Goal: Find specific page/section: Find specific page/section

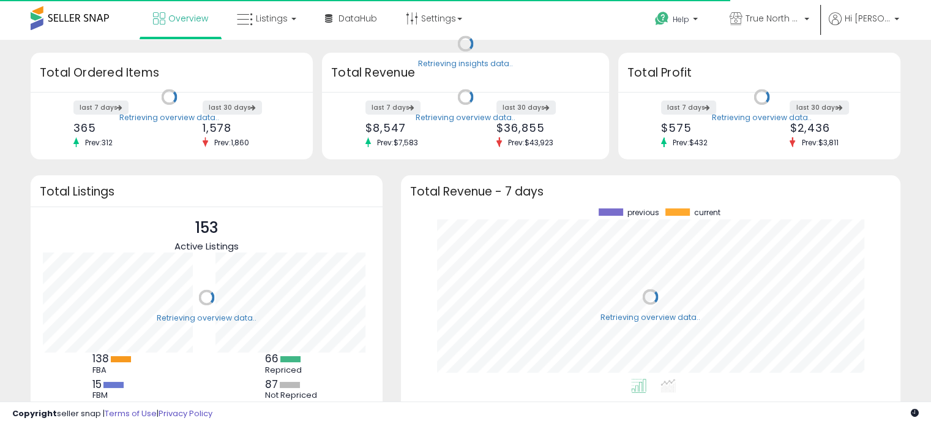
scroll to position [170, 475]
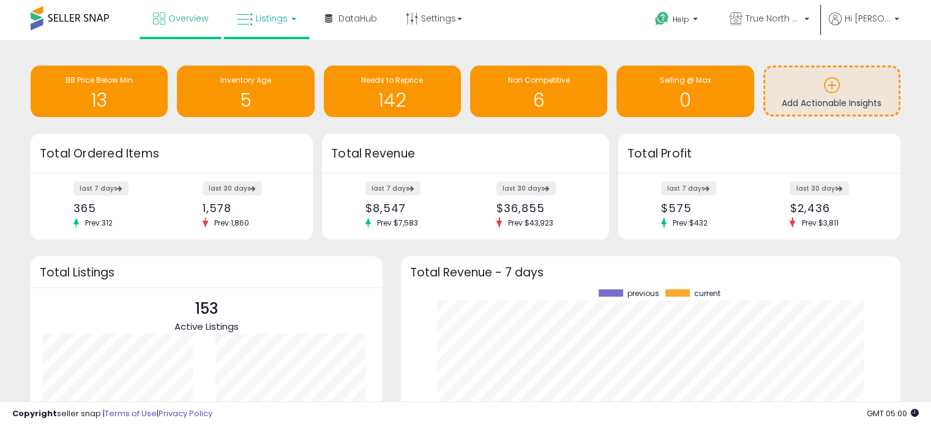
click at [279, 12] on span "Listings" at bounding box center [272, 18] width 32 height 12
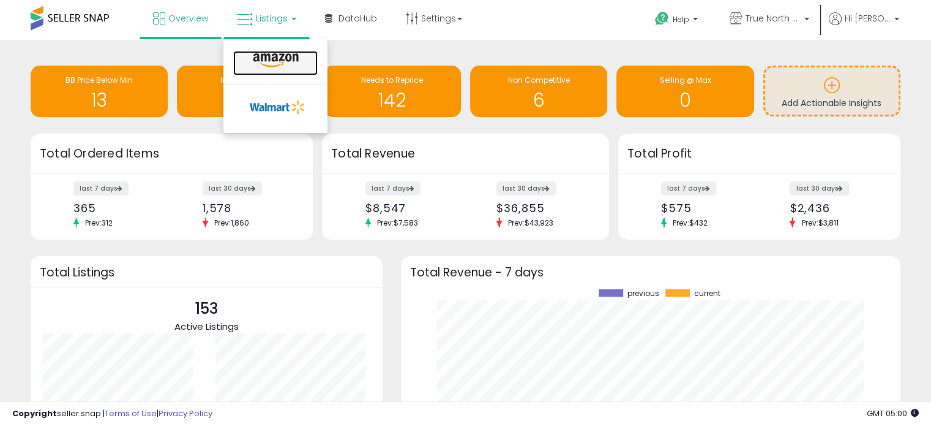
click at [253, 53] on icon at bounding box center [275, 61] width 53 height 16
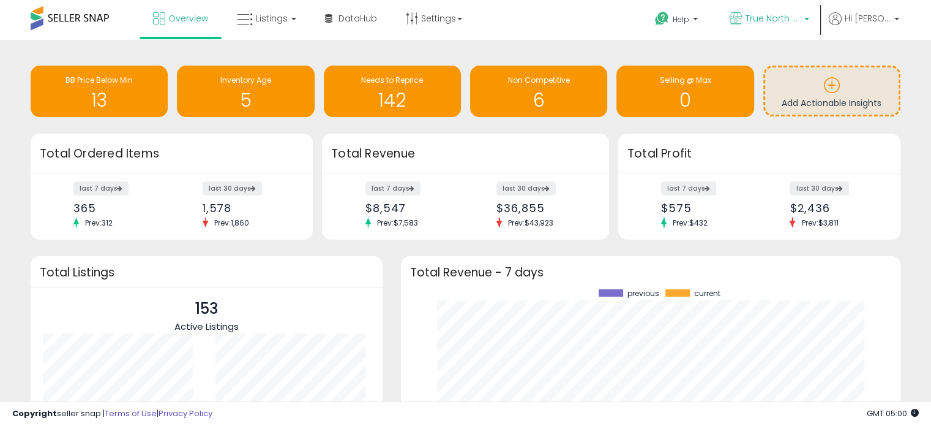
click at [782, 8] on link "True North Supply & Co." at bounding box center [770, 20] width 98 height 40
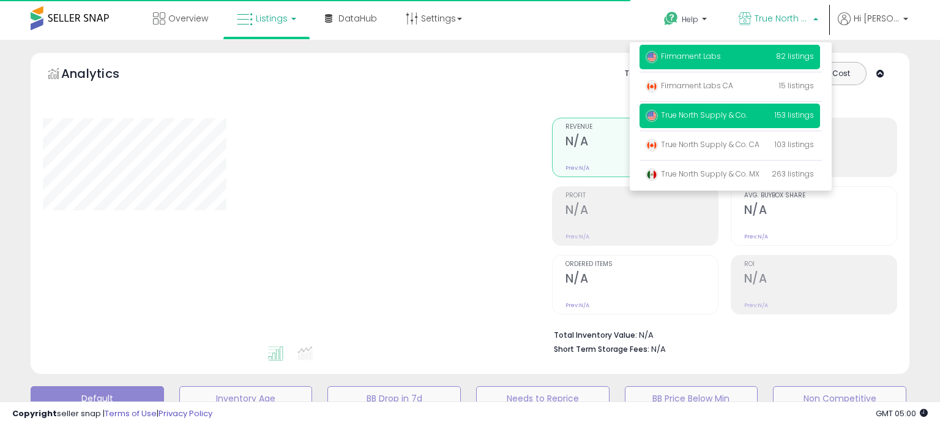
click at [774, 49] on p "Firmament Labs 82 listings" at bounding box center [730, 57] width 181 height 24
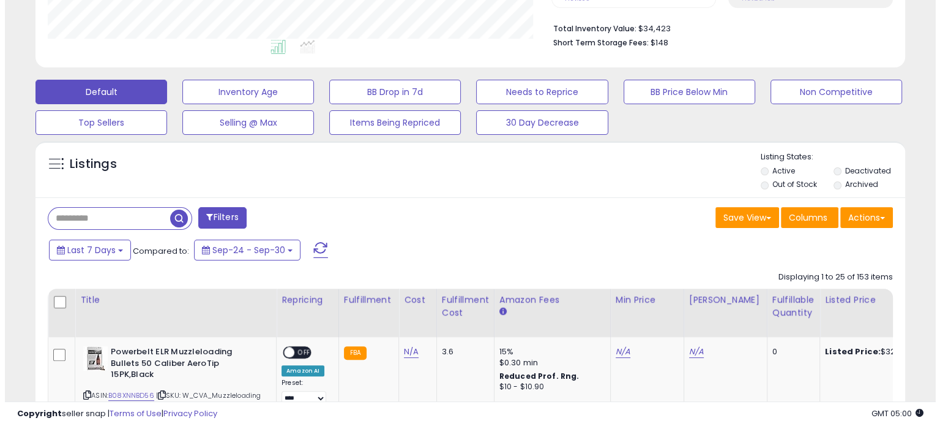
scroll to position [250, 503]
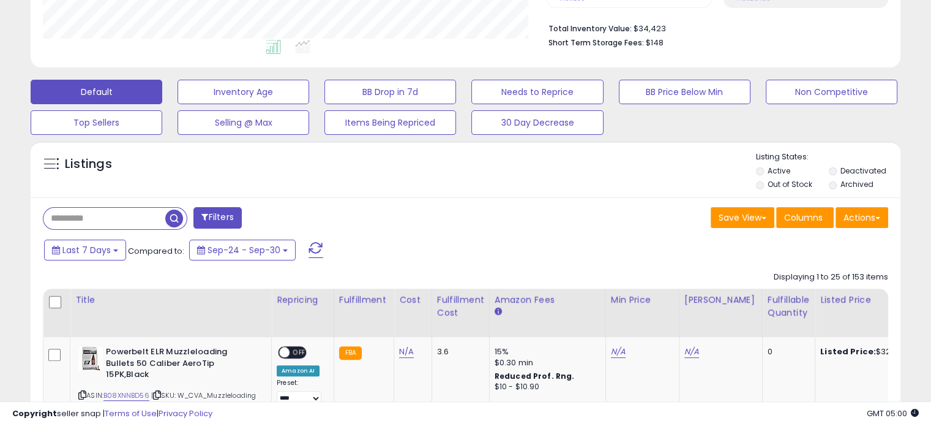
click at [73, 222] on input "text" at bounding box center [104, 218] width 122 height 21
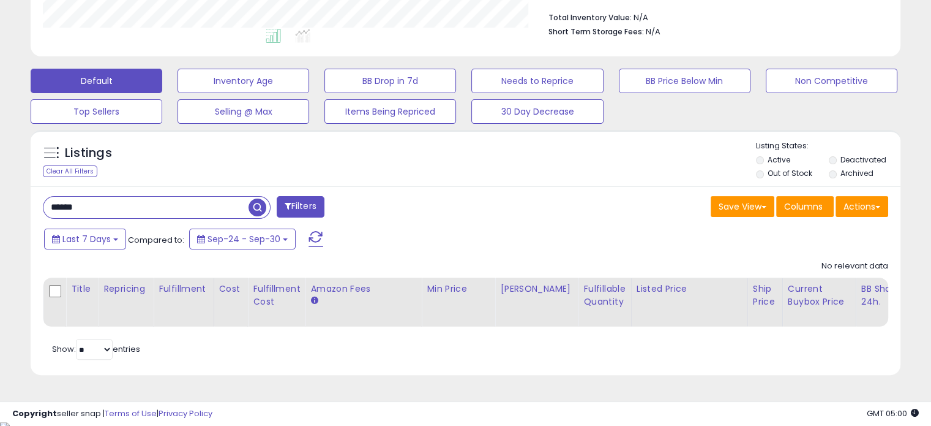
scroll to position [321, 0]
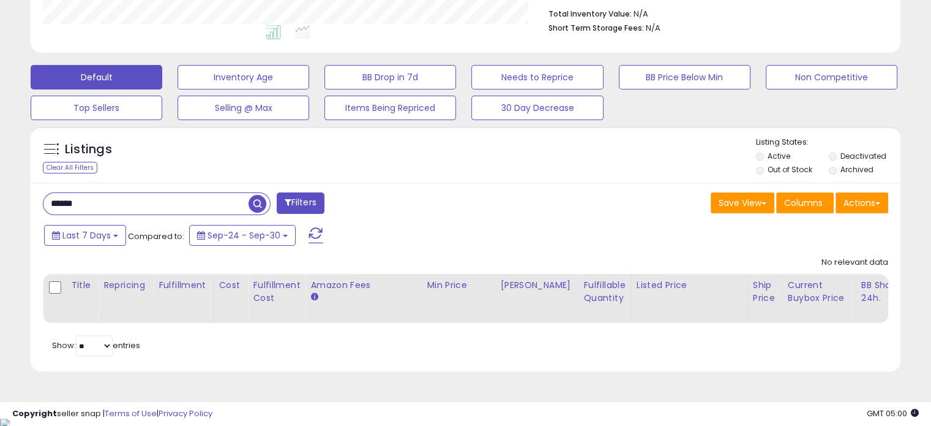
click at [167, 206] on input "******" at bounding box center [145, 203] width 205 height 21
type input "****"
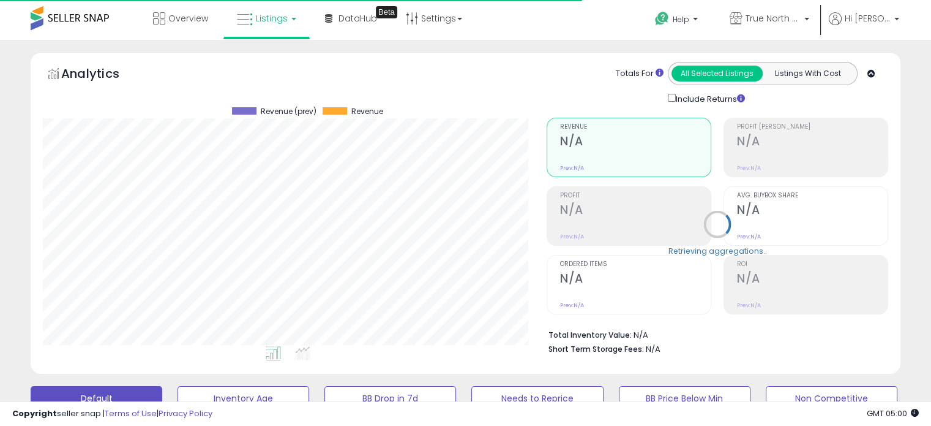
scroll to position [250, 503]
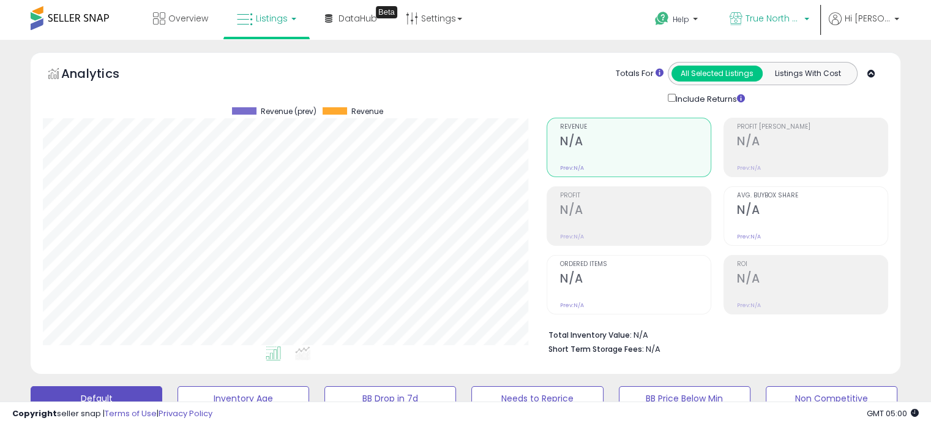
click at [770, 21] on span "True North Supply & Co." at bounding box center [773, 18] width 55 height 12
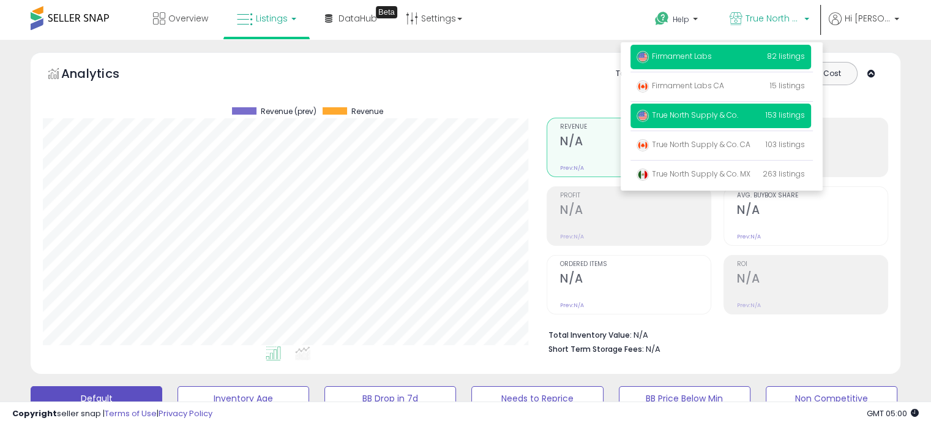
click at [766, 54] on p "Firmament Labs 82 listings" at bounding box center [721, 57] width 181 height 24
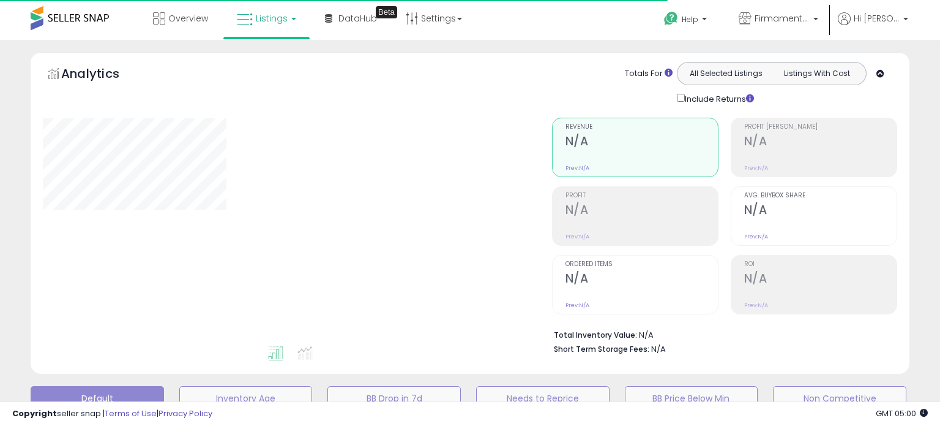
type input "****"
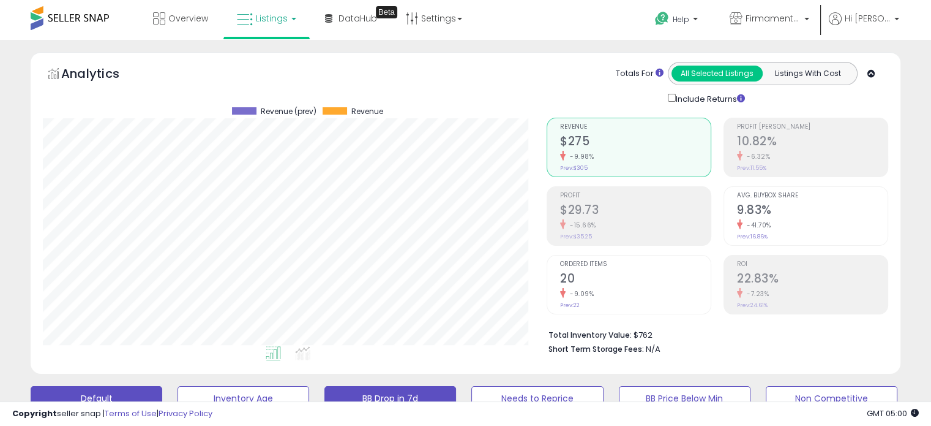
scroll to position [250, 503]
click at [753, 331] on li "Total Inventory Value: $762" at bounding box center [714, 333] width 331 height 15
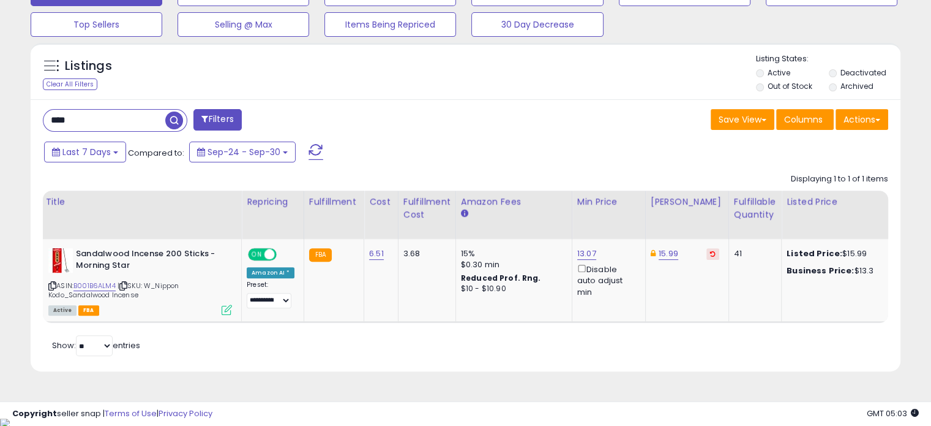
scroll to position [0, 66]
